Goal: Information Seeking & Learning: Learn about a topic

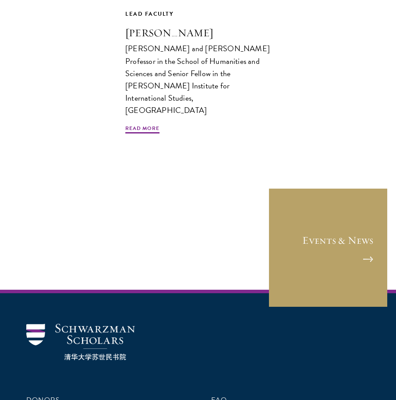
scroll to position [177, 0]
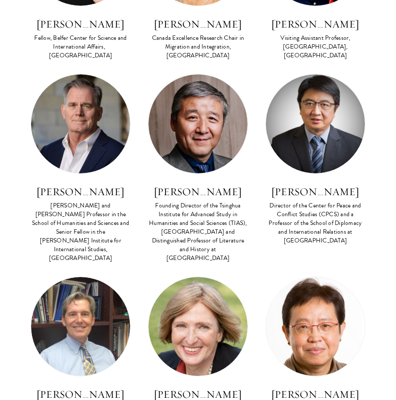
scroll to position [2207, 0]
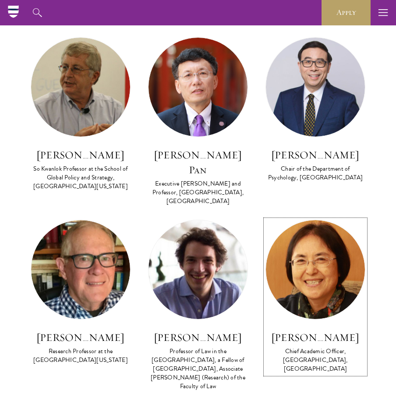
click at [320, 220] on img at bounding box center [315, 269] width 99 height 99
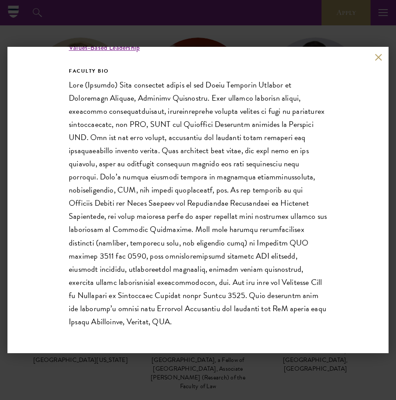
scroll to position [199, 0]
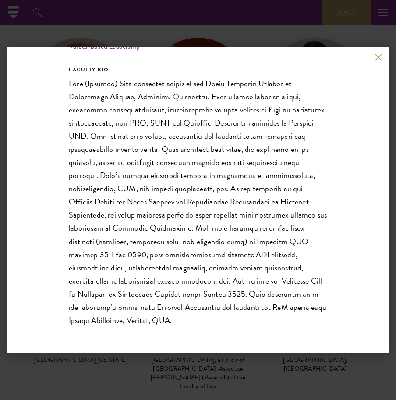
click at [140, 287] on p at bounding box center [198, 202] width 258 height 250
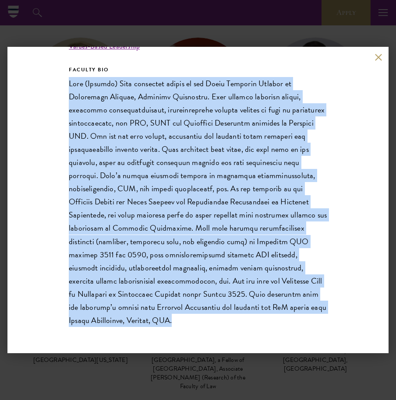
click at [140, 287] on p at bounding box center [198, 202] width 258 height 250
click at [380, 58] on button at bounding box center [377, 56] width 7 height 7
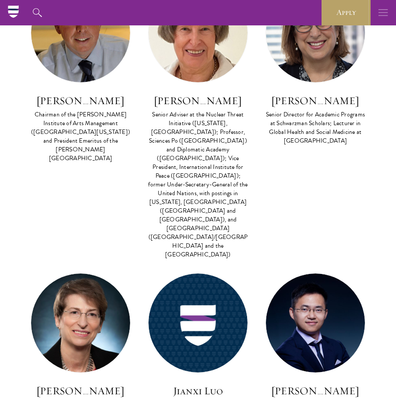
click at [380, 14] on icon "button" at bounding box center [383, 12] width 10 height 25
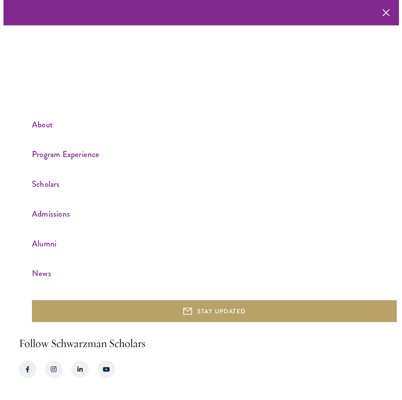
scroll to position [1562, 0]
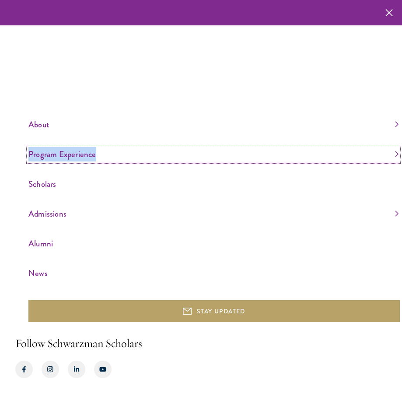
click at [67, 156] on link "Program Experience" at bounding box center [213, 154] width 370 height 14
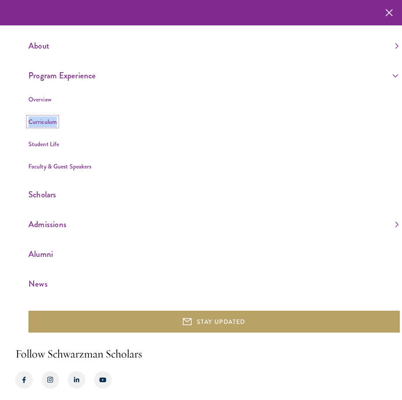
click at [43, 123] on link "Curriculum" at bounding box center [42, 121] width 28 height 9
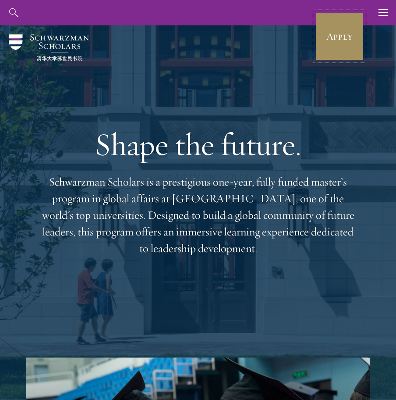
click at [353, 32] on link "Apply" at bounding box center [339, 36] width 49 height 49
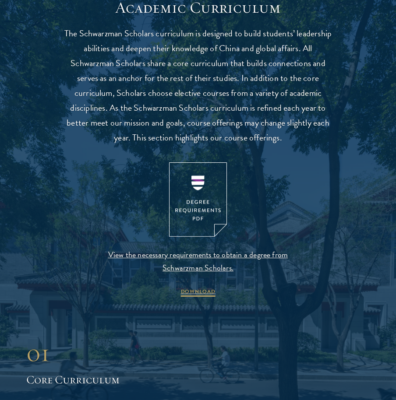
click at [169, 101] on p "The Schwarzman Scholars curriculum is designed to build students’ leadership ab…" at bounding box center [197, 85] width 271 height 119
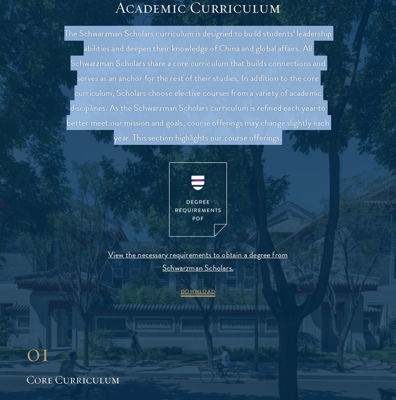
click at [169, 101] on p "The Schwarzman Scholars curriculum is designed to build students’ leadership ab…" at bounding box center [197, 85] width 271 height 119
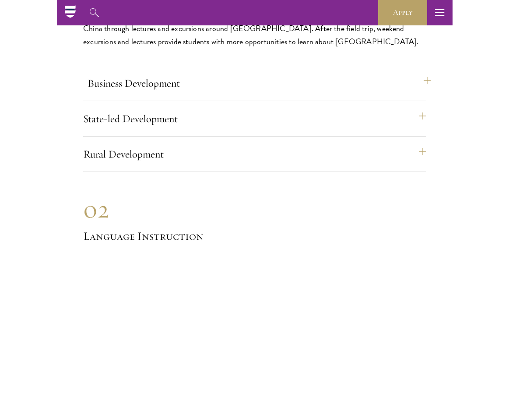
scroll to position [4559, 0]
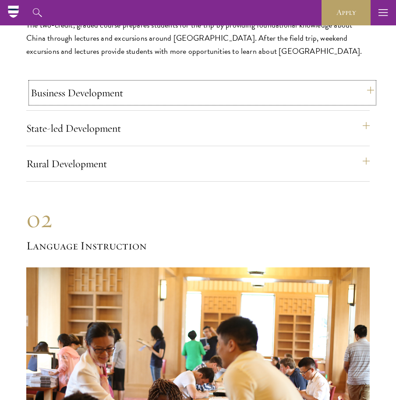
click at [97, 82] on button "Business Development" at bounding box center [202, 92] width 343 height 21
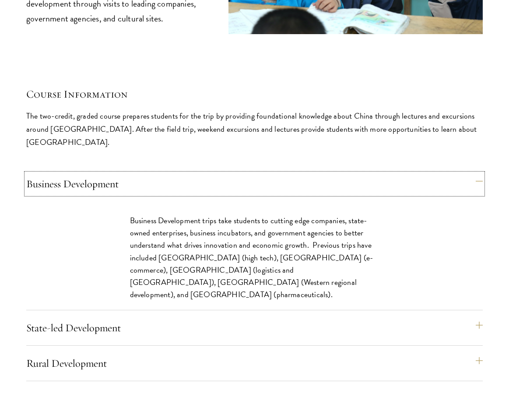
scroll to position [3673, 0]
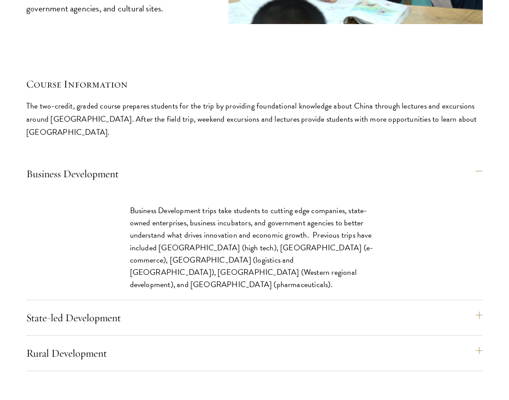
click at [198, 221] on p "Business Development trips take students to cutting edge companies, state-owned…" at bounding box center [254, 247] width 249 height 86
click at [195, 220] on p "Business Development trips take students to cutting edge companies, state-owned…" at bounding box center [254, 247] width 249 height 86
click at [212, 218] on p "Business Development trips take students to cutting edge companies, state-owned…" at bounding box center [254, 247] width 249 height 86
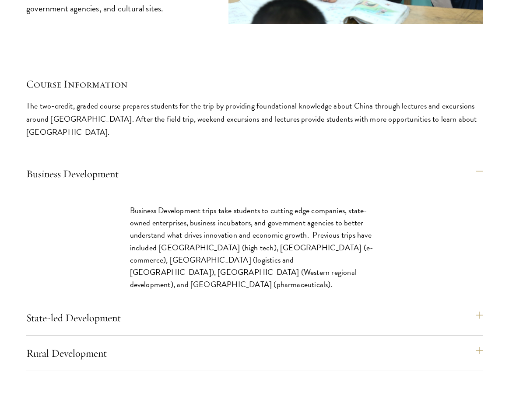
click at [194, 219] on p "Business Development trips take students to cutting edge companies, state-owned…" at bounding box center [254, 247] width 249 height 86
click at [163, 220] on p "Business Development trips take students to cutting edge companies, state-owned…" at bounding box center [254, 247] width 249 height 86
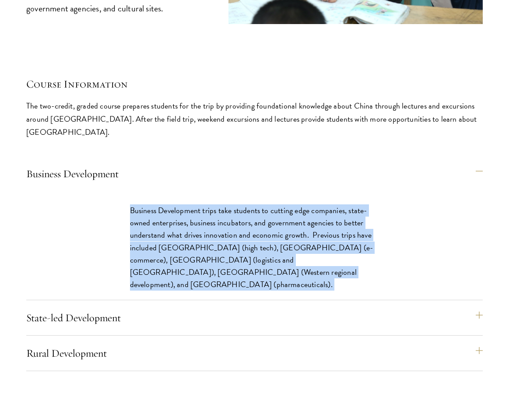
click at [163, 220] on p "Business Development trips take students to cutting edge companies, state-owned…" at bounding box center [254, 247] width 249 height 86
click at [221, 215] on p "Business Development trips take students to cutting edge companies, state-owned…" at bounding box center [254, 247] width 249 height 86
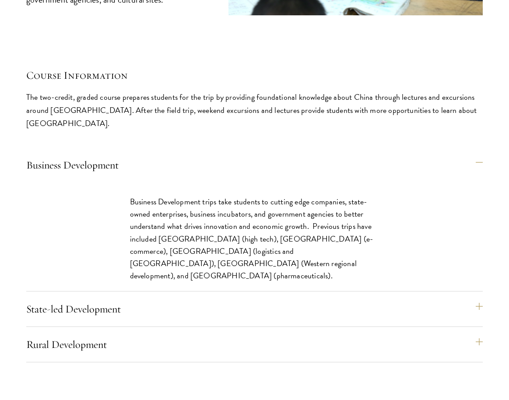
scroll to position [3683, 0]
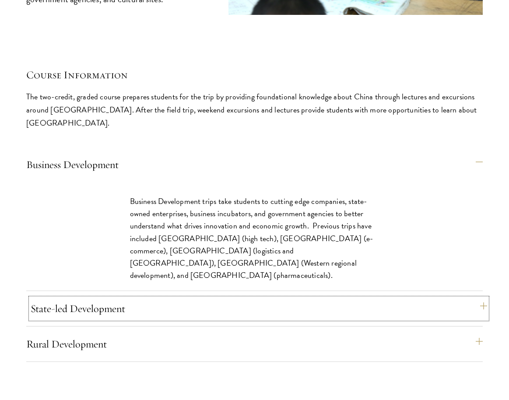
click at [130, 298] on button "State-led Development" at bounding box center [259, 308] width 456 height 21
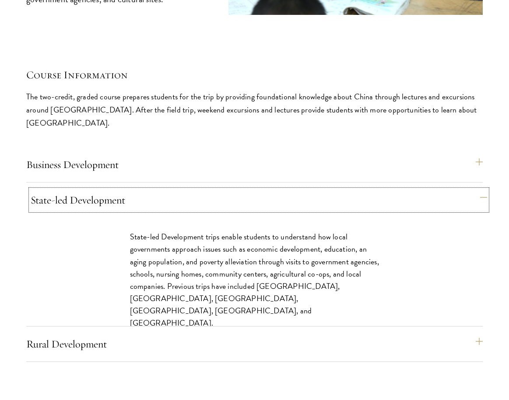
click at [183, 189] on button "State-led Development" at bounding box center [259, 199] width 456 height 21
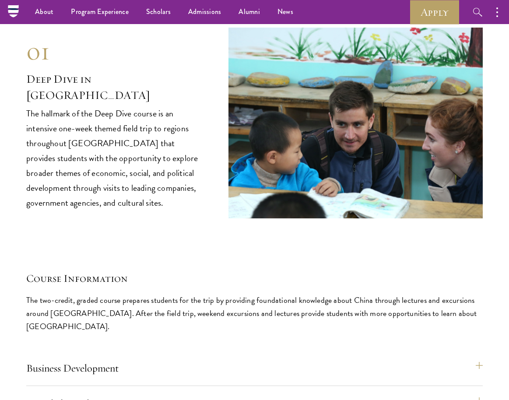
click at [181, 205] on div "01 Deep Dive in [GEOGRAPHIC_DATA] 01 Deep Dive in [GEOGRAPHIC_DATA] The hallmar…" at bounding box center [254, 243] width 456 height 430
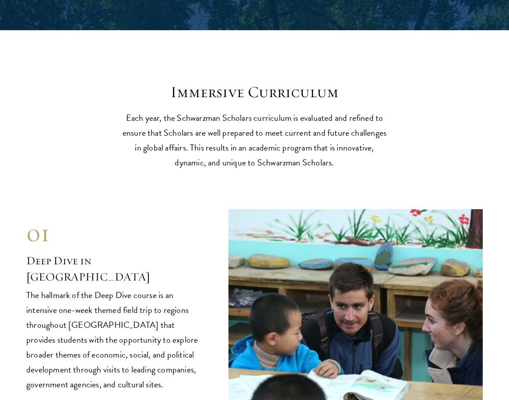
scroll to position [3332, 0]
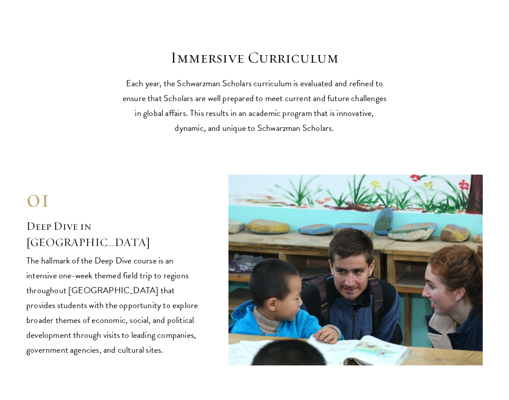
click at [152, 253] on p "The hallmark of the Deep Dive course is an intensive one-week themed field trip…" at bounding box center [114, 305] width 176 height 104
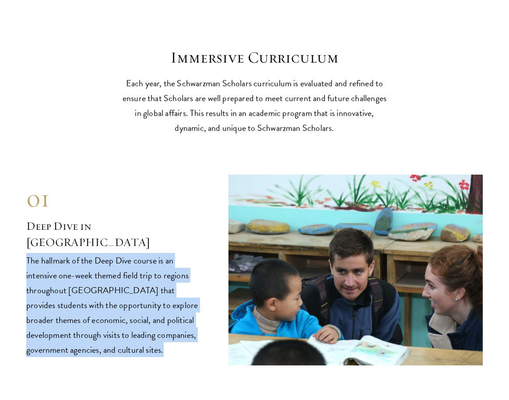
click at [152, 253] on p "The hallmark of the Deep Dive course is an intensive one-week themed field trip…" at bounding box center [114, 305] width 176 height 104
click at [180, 262] on p "The hallmark of the Deep Dive course is an intensive one-week themed field trip…" at bounding box center [114, 305] width 176 height 104
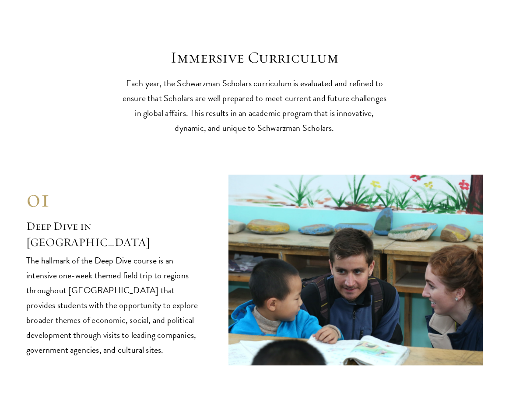
click at [137, 294] on p "The hallmark of the Deep Dive course is an intensive one-week themed field trip…" at bounding box center [114, 305] width 176 height 104
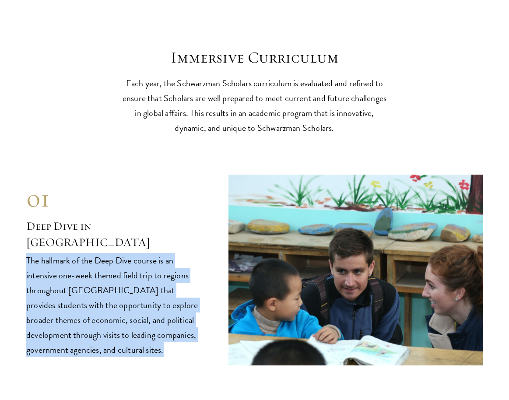
click at [137, 294] on p "The hallmark of the Deep Dive course is an intensive one-week themed field trip…" at bounding box center [114, 305] width 176 height 104
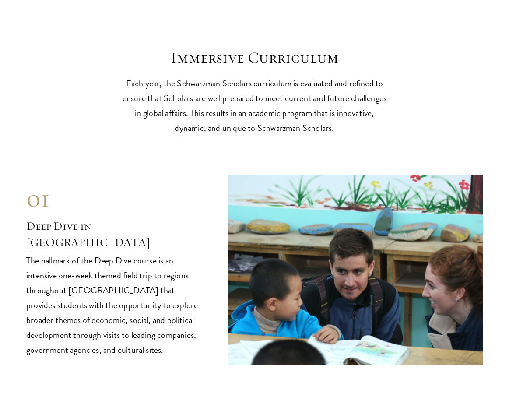
click at [63, 290] on p "The hallmark of the Deep Dive course is an intensive one-week themed field trip…" at bounding box center [114, 305] width 176 height 104
